Goal: Transaction & Acquisition: Subscribe to service/newsletter

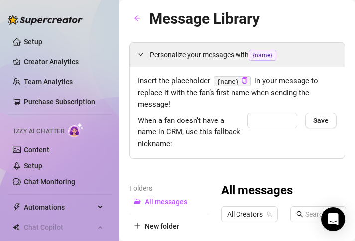
type input "Buddy"
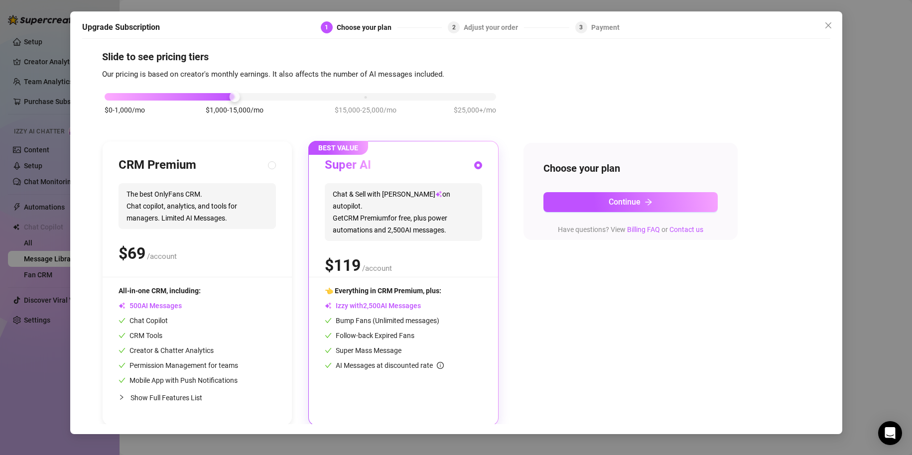
scroll to position [9, 0]
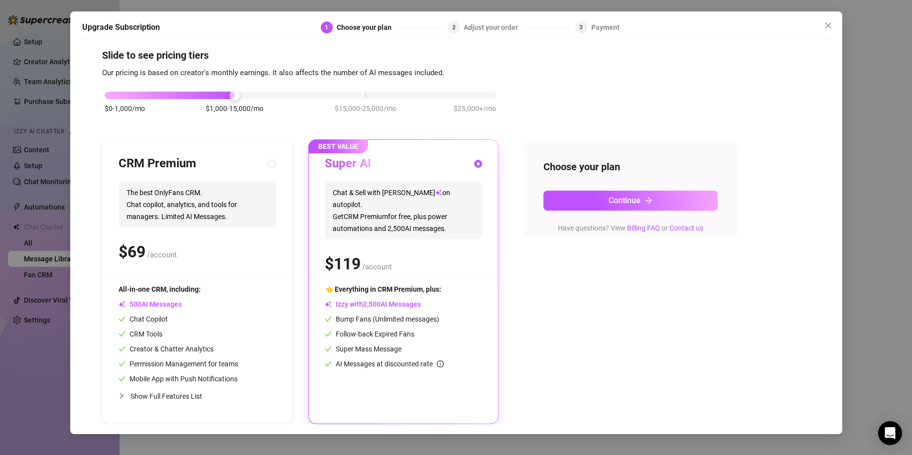
click at [355, 241] on div "$ /account" at bounding box center [403, 264] width 157 height 25
click at [347, 146] on span "BEST VALUE" at bounding box center [338, 147] width 60 height 14
click at [355, 199] on button "Continue" at bounding box center [631, 201] width 174 height 20
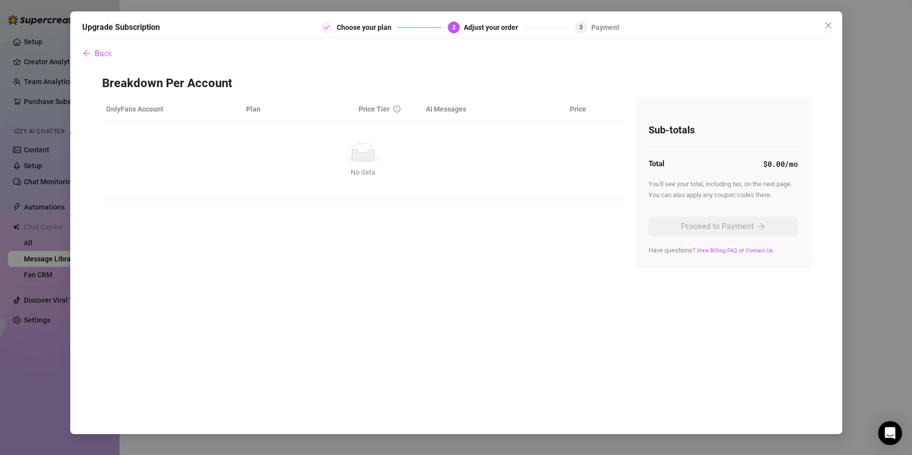
scroll to position [0, 0]
click at [355, 171] on div "No data" at bounding box center [363, 172] width 506 height 11
click at [104, 53] on span "Back" at bounding box center [103, 53] width 17 height 9
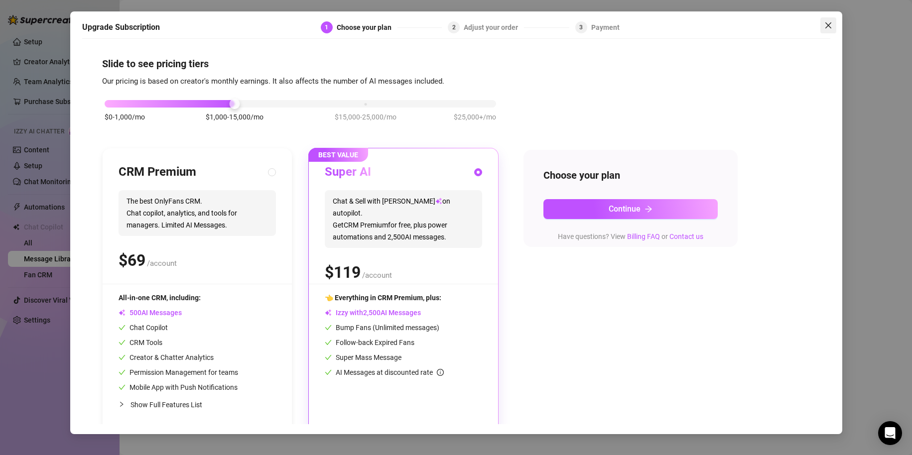
click at [355, 24] on icon "close" at bounding box center [829, 25] width 8 height 8
click at [355, 218] on span "Chat & Sell with Izzy on autopilot. Get CRM Premium for free, plus power automa…" at bounding box center [403, 219] width 157 height 58
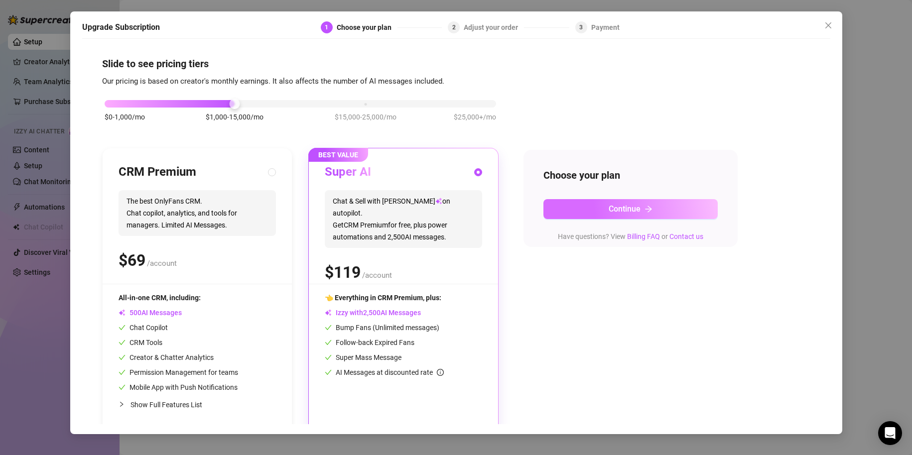
click at [355, 211] on button "Continue" at bounding box center [631, 209] width 174 height 20
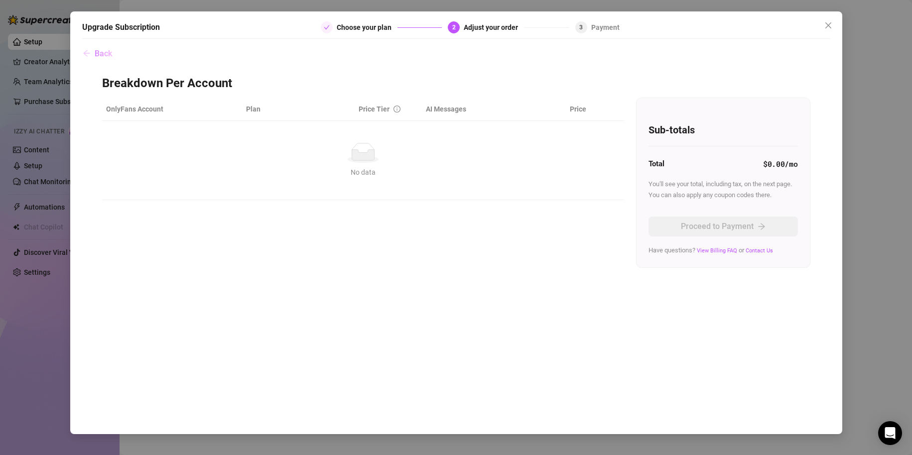
click at [95, 49] on span "Back" at bounding box center [103, 53] width 17 height 9
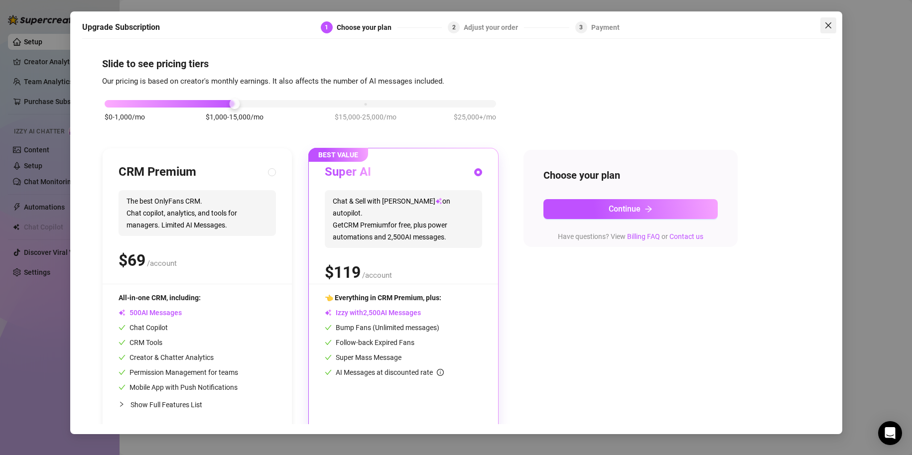
click at [355, 24] on icon "close" at bounding box center [829, 25] width 8 height 8
